Goal: Check status: Verify the current state of an ongoing process or item

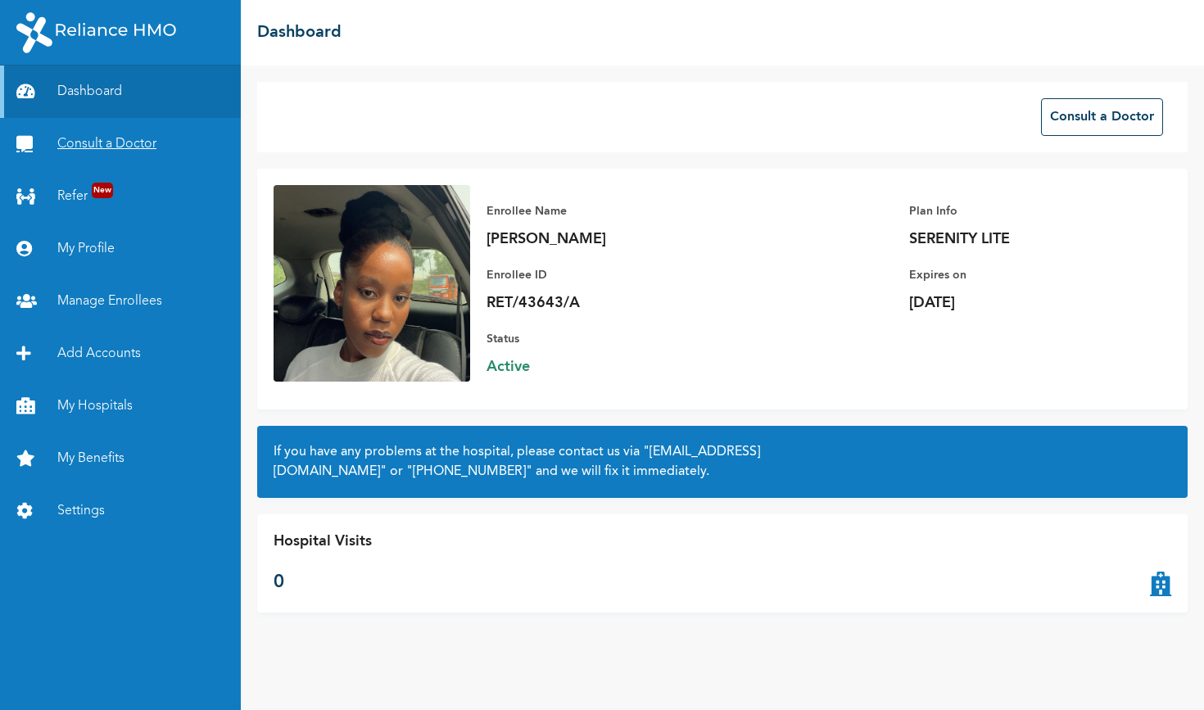
click at [175, 127] on link "Consult a Doctor" at bounding box center [120, 144] width 241 height 52
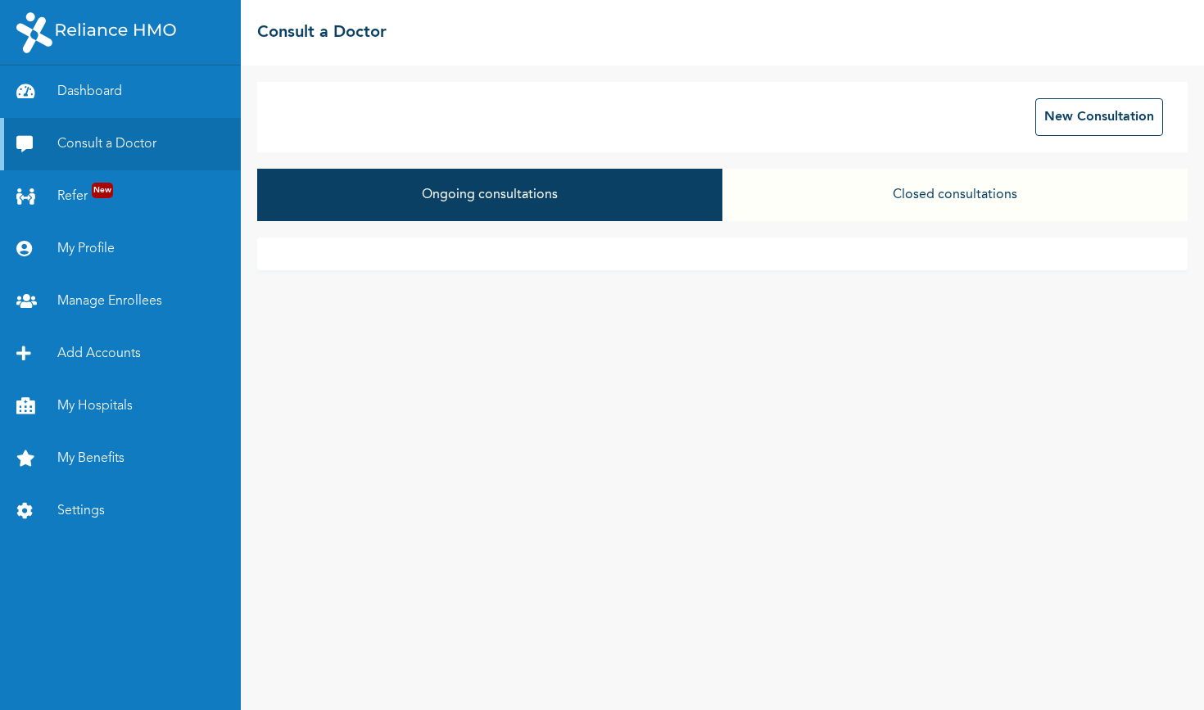
click at [974, 184] on button "Closed consultations" at bounding box center [955, 195] width 465 height 52
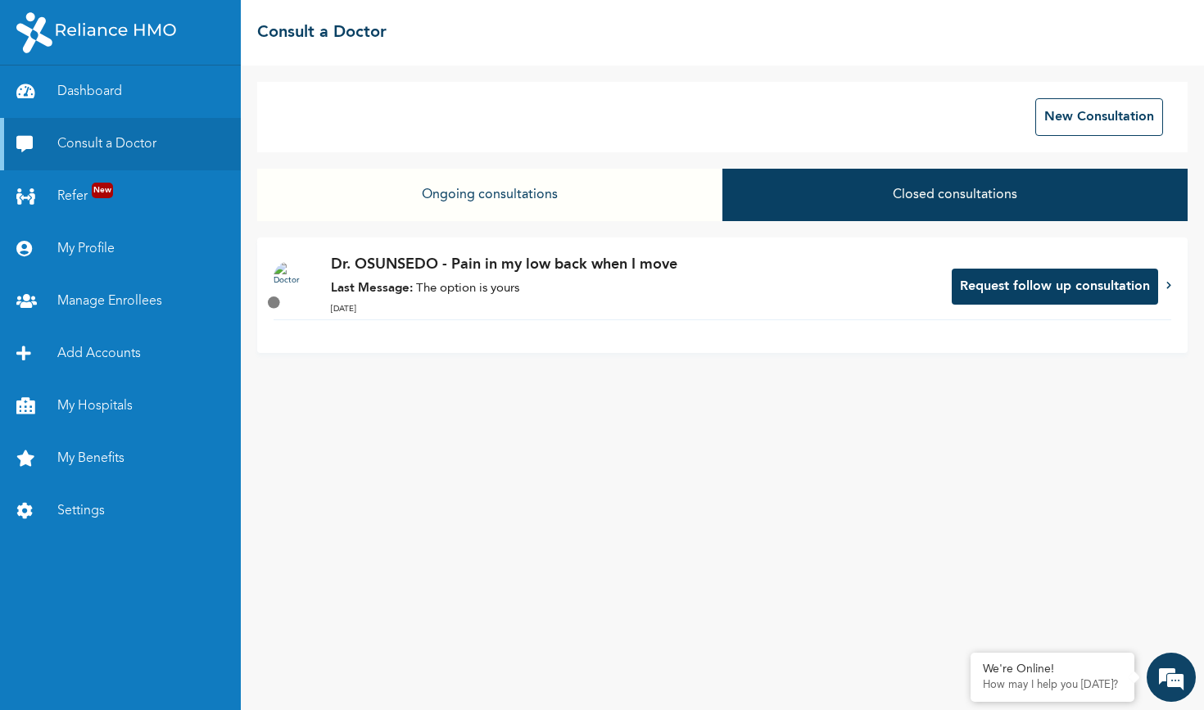
click at [376, 284] on strong "Last Message:" at bounding box center [372, 289] width 82 height 12
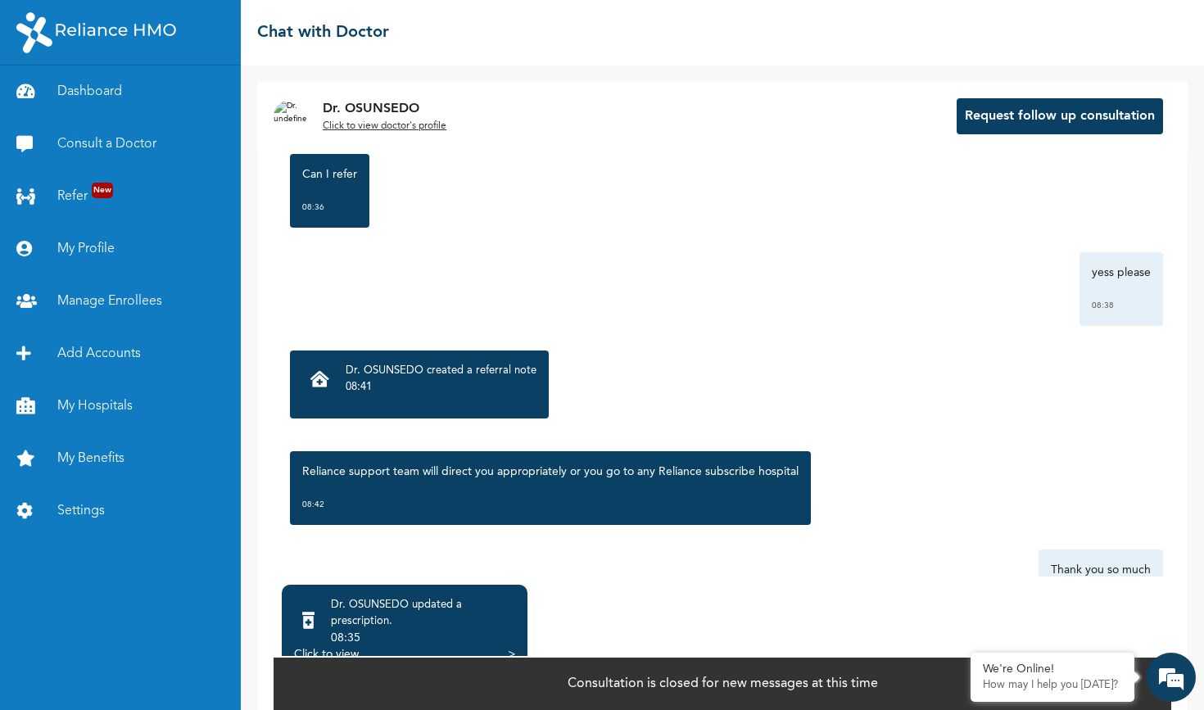
scroll to position [3046, 0]
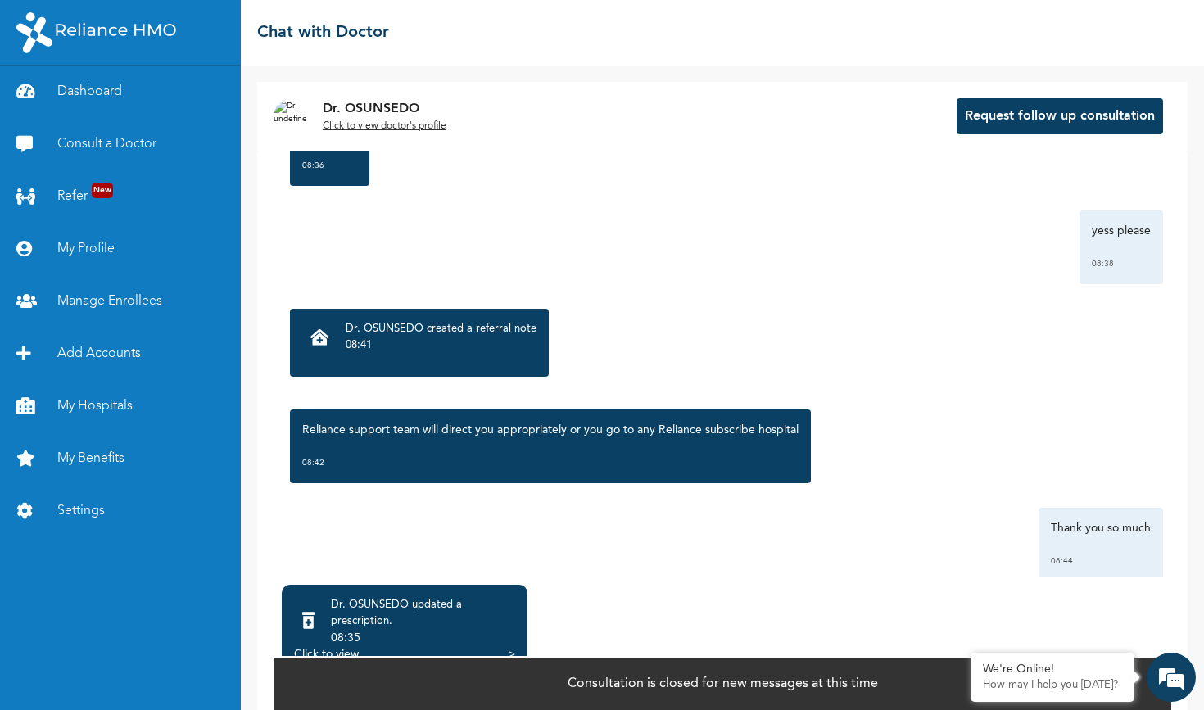
click at [421, 626] on div "Dr. OSUNSEDO updated a prescription ." at bounding box center [423, 613] width 184 height 33
click at [345, 644] on div "08:35" at bounding box center [423, 638] width 184 height 16
click at [338, 654] on div "Click to view" at bounding box center [326, 654] width 65 height 16
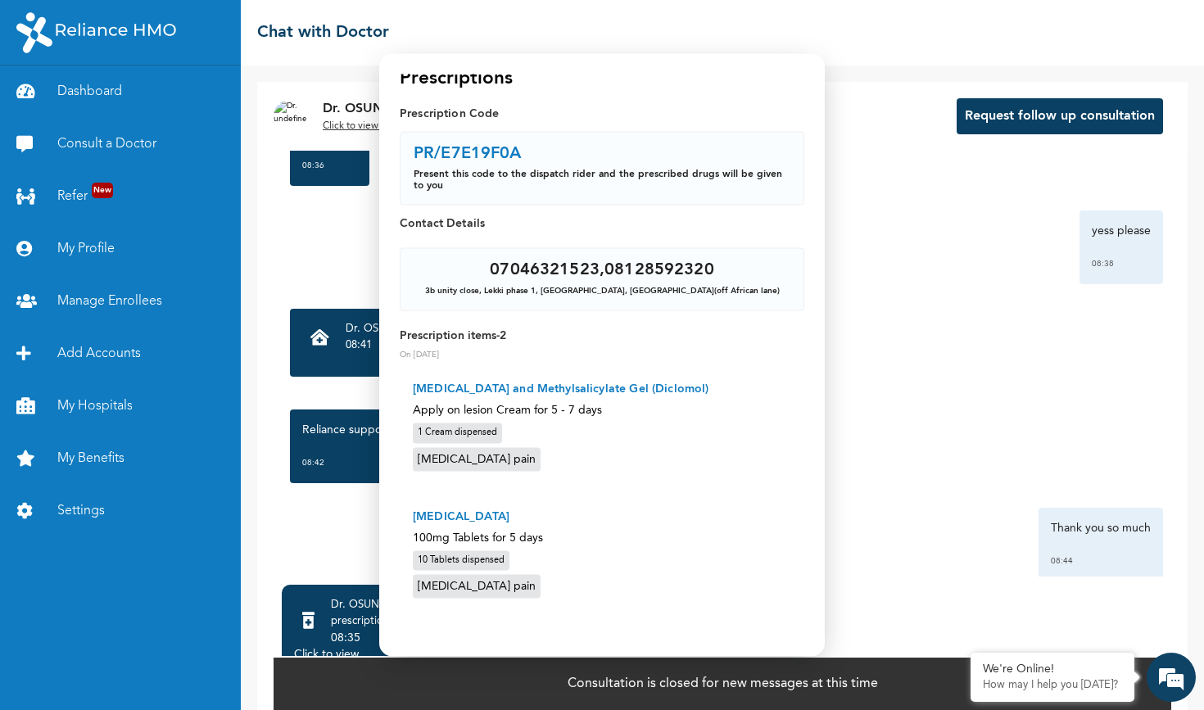
scroll to position [11, 0]
drag, startPoint x: 509, startPoint y: 518, endPoint x: 402, endPoint y: 521, distance: 106.6
click at [402, 521] on div "[MEDICAL_DATA] 100mg Tablets for 5 days 10 Tablets dispensed [MEDICAL_DATA] pain" at bounding box center [602, 555] width 405 height 121
copy p "[MEDICAL_DATA]"
